Goal: Task Accomplishment & Management: Complete application form

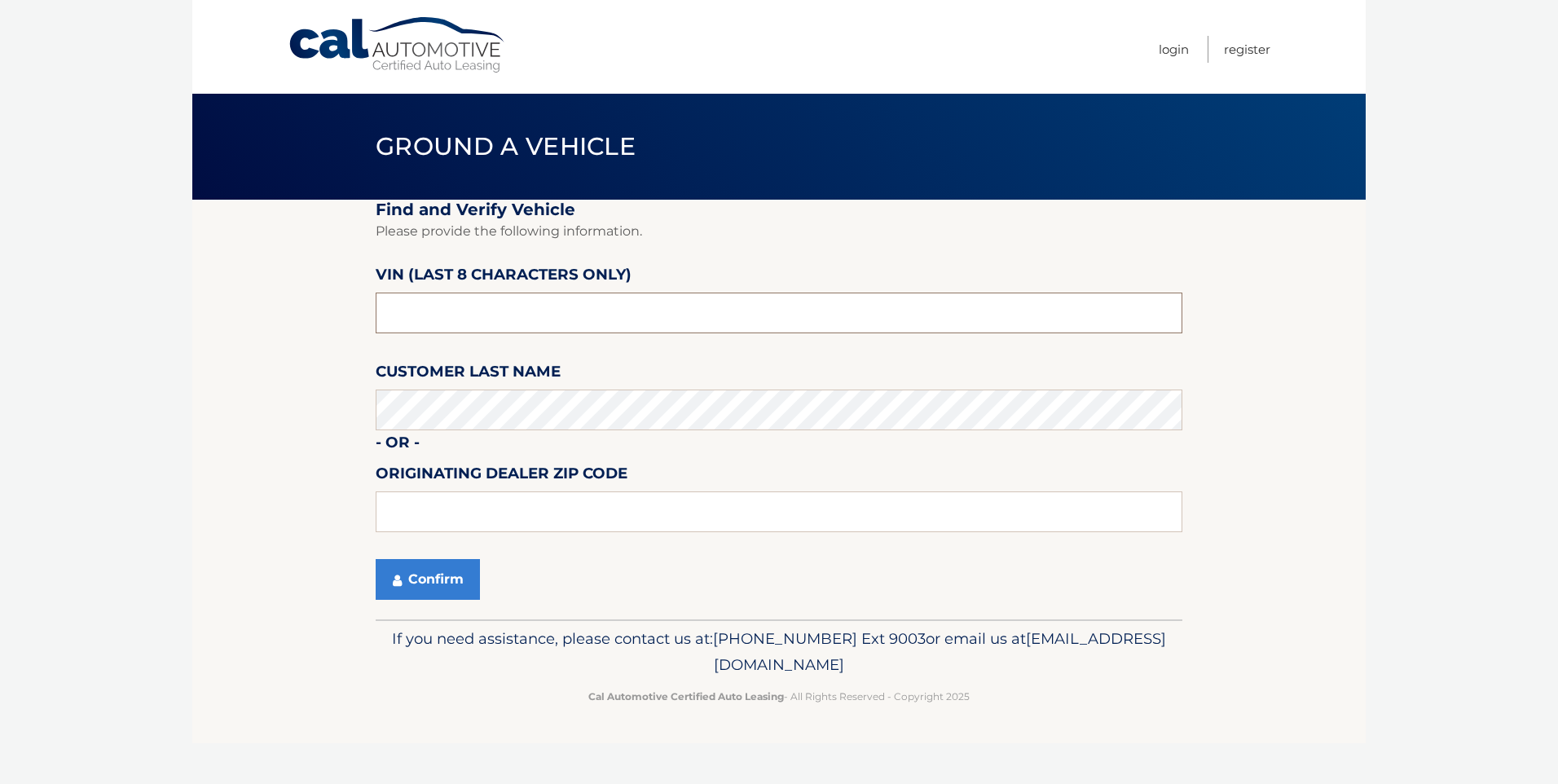
click at [460, 301] on input "text" at bounding box center [779, 312] width 807 height 41
click at [435, 323] on input "text" at bounding box center [779, 312] width 807 height 41
type input "08234"
click at [433, 574] on button "Confirm" at bounding box center [427, 580] width 104 height 41
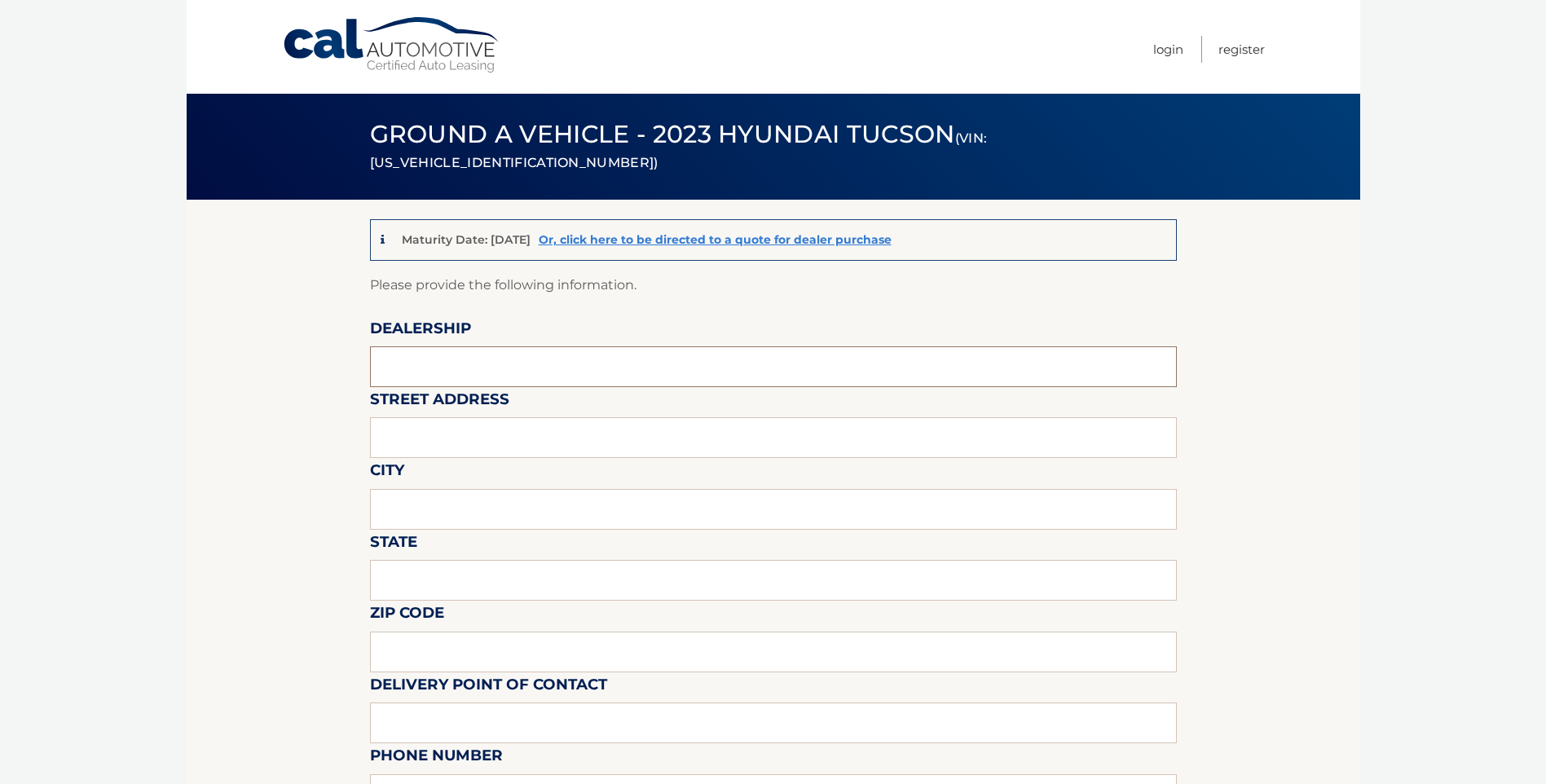
click at [591, 361] on input "text" at bounding box center [773, 367] width 807 height 41
type input "Sport Hyundai"
type input "[STREET_ADDRESS]"
type input "Egg Harbor Twp"
type input "NJ"
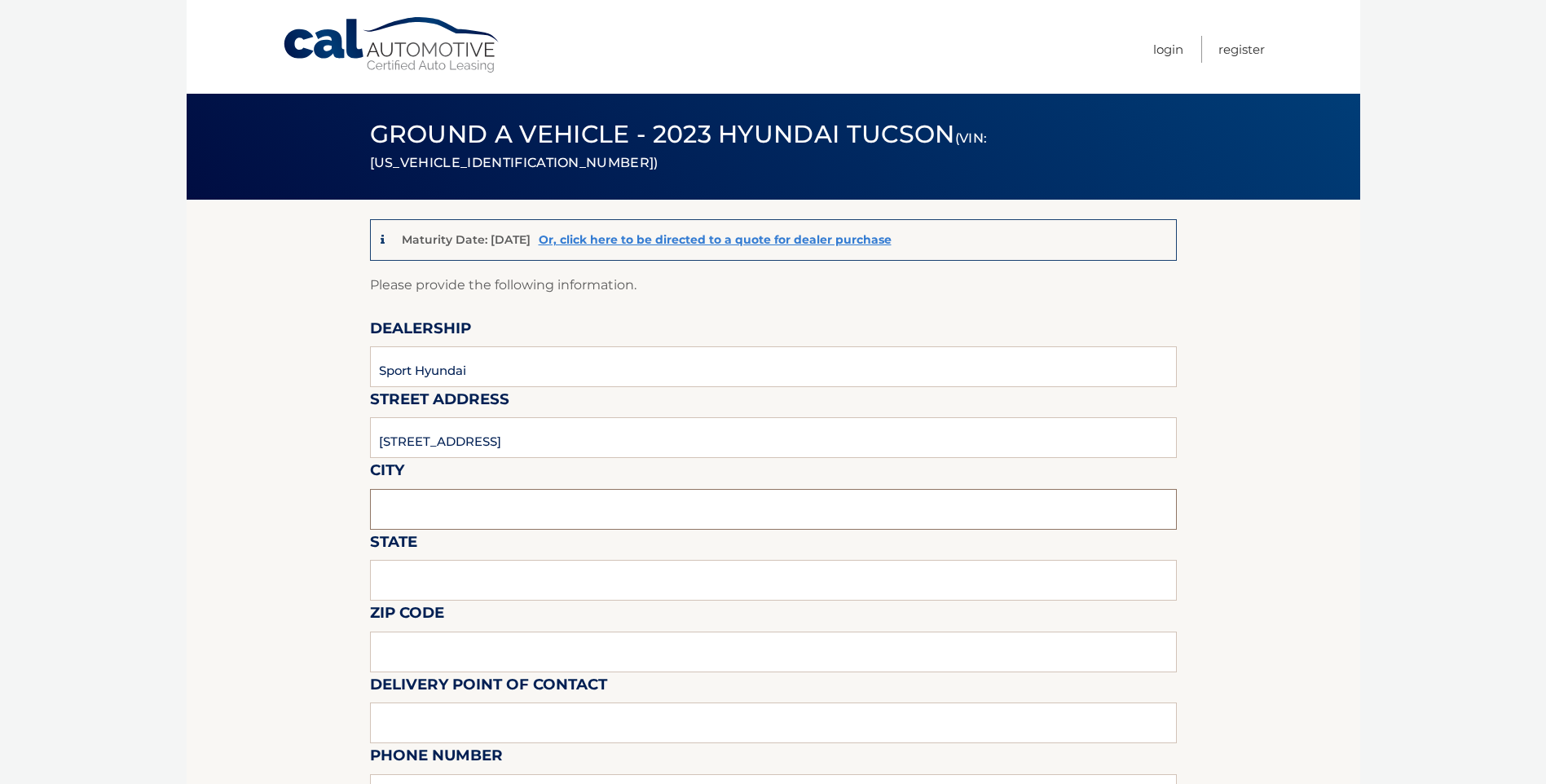
type input "08234"
type input "[PERSON_NAME]"
type input "6096461200"
type input "[PERSON_NAME][EMAIL_ADDRESS][PERSON_NAME][DOMAIN_NAME]"
type input "[PERSON_NAME]"
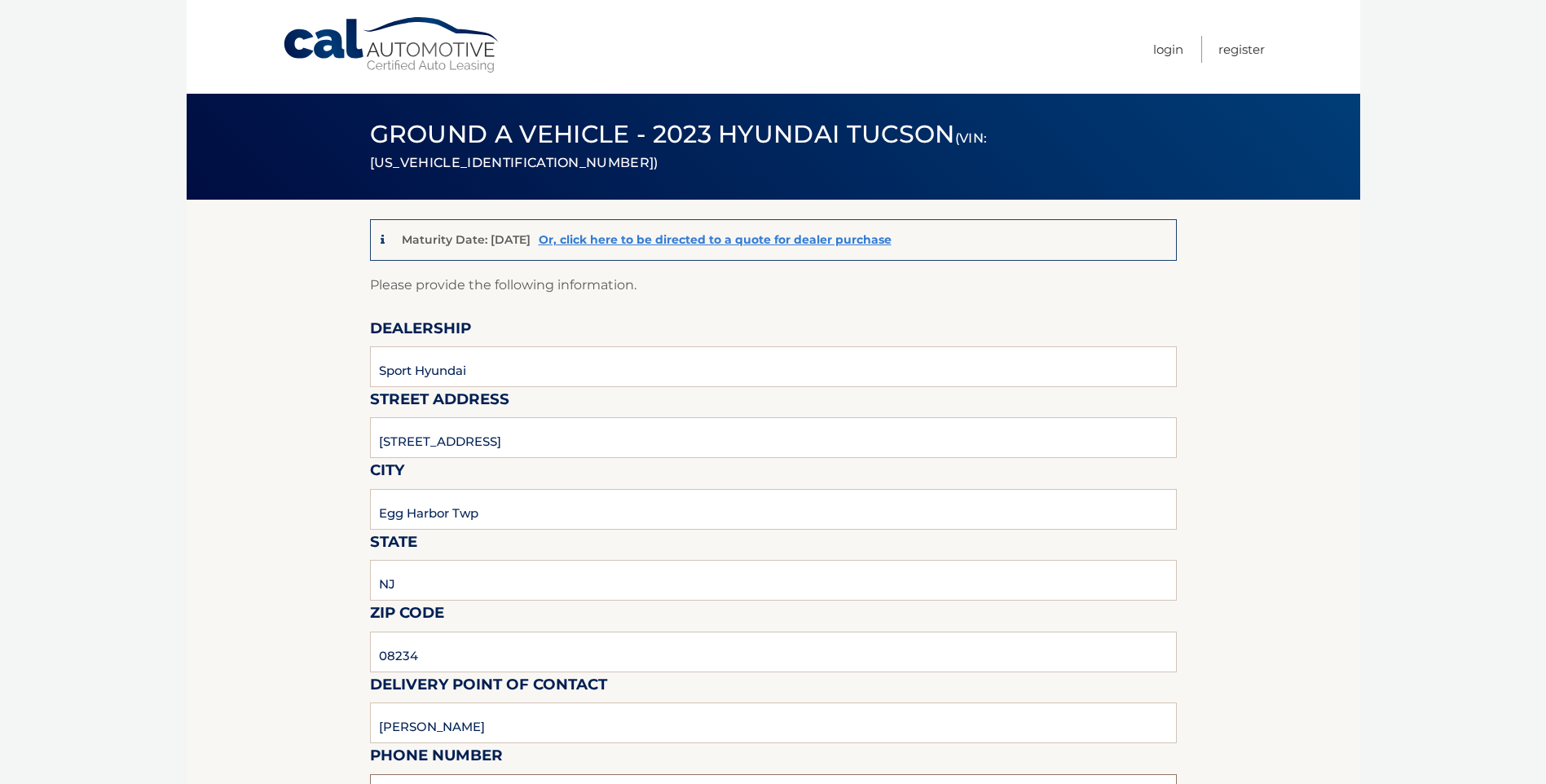
type input "[PHONE_NUMBER]"
type input "[PERSON_NAME][EMAIL_ADDRESS][PERSON_NAME][DOMAIN_NAME]"
type input "Dealer is not responsible for any charges between CAL and the customer."
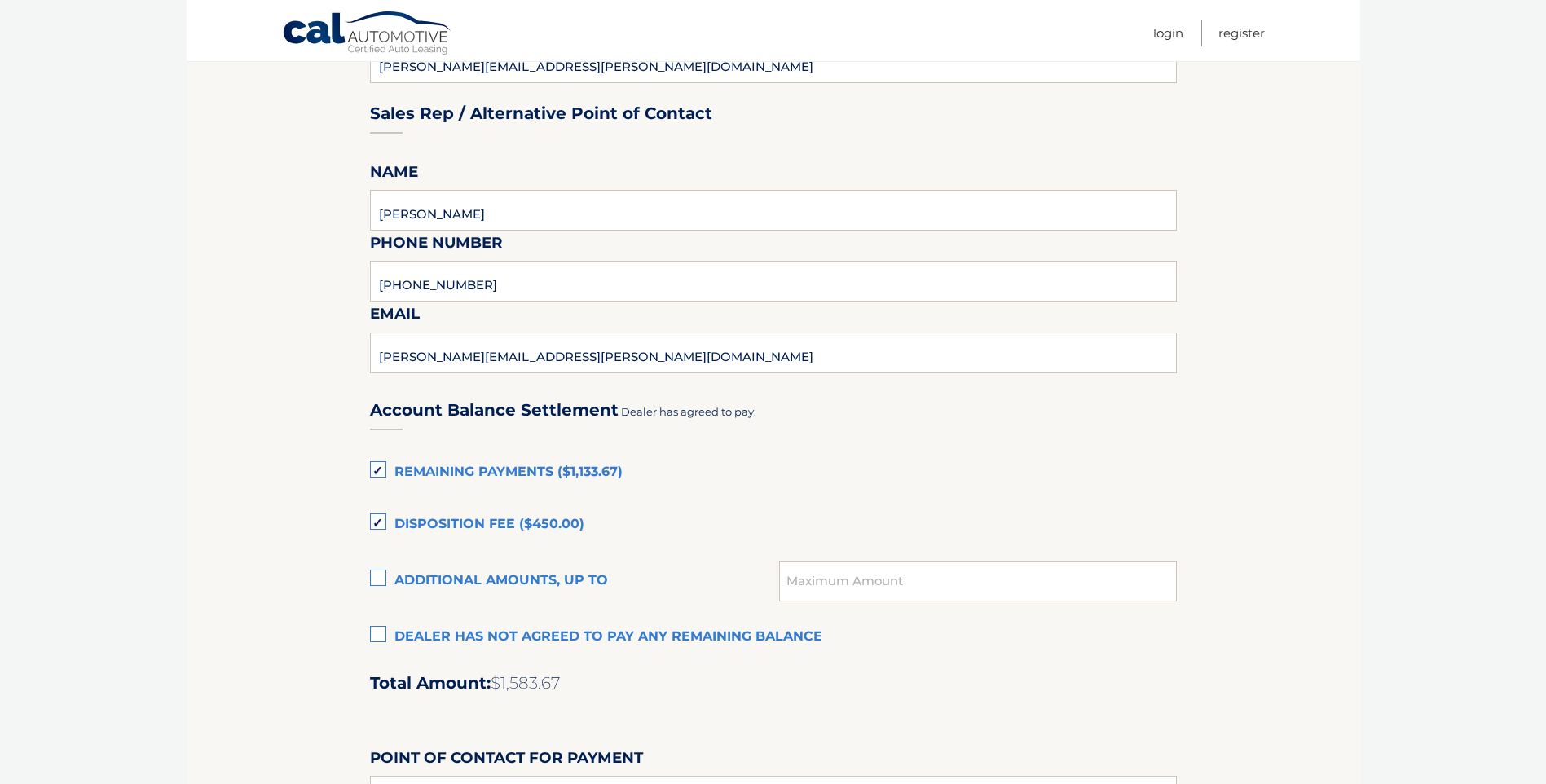
scroll to position [897, 0]
